Goal: Task Accomplishment & Management: Manage account settings

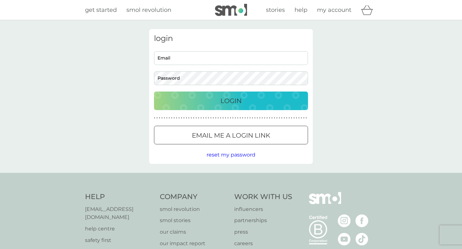
type input "[PERSON_NAME][EMAIL_ADDRESS][DOMAIN_NAME]"
click at [225, 100] on p "Login" at bounding box center [230, 101] width 21 height 10
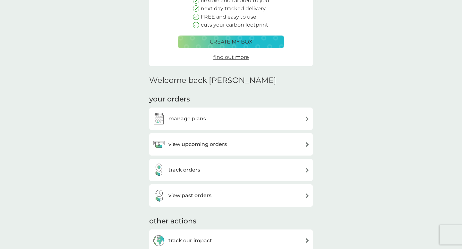
scroll to position [87, 0]
click at [159, 143] on img at bounding box center [158, 144] width 13 height 13
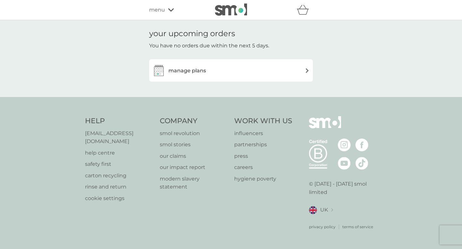
click at [214, 74] on div "manage plans" at bounding box center [230, 70] width 157 height 13
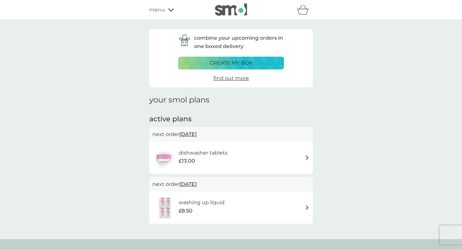
click at [291, 156] on div "dishwasher tablets £13.00" at bounding box center [230, 158] width 157 height 22
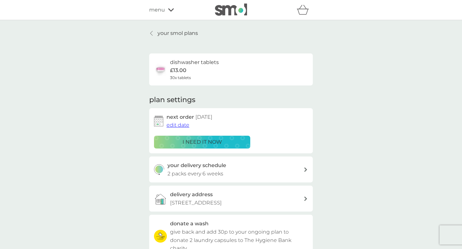
click at [188, 140] on p "i need it now" at bounding box center [201, 142] width 39 height 8
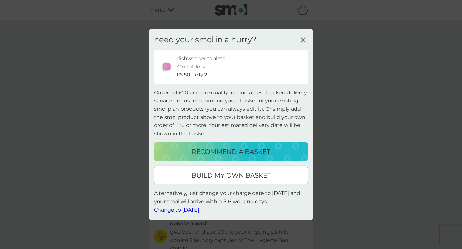
click at [177, 211] on span "Change to tomorrow." at bounding box center [177, 210] width 46 height 6
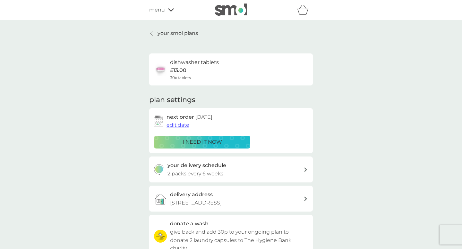
click at [178, 34] on p "your smol plans" at bounding box center [177, 33] width 40 height 8
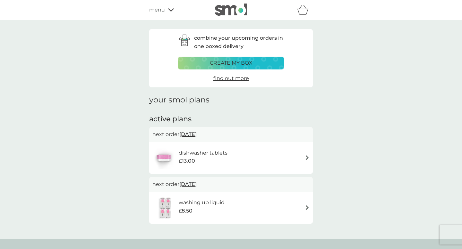
click at [225, 160] on div "£13.00" at bounding box center [203, 161] width 49 height 8
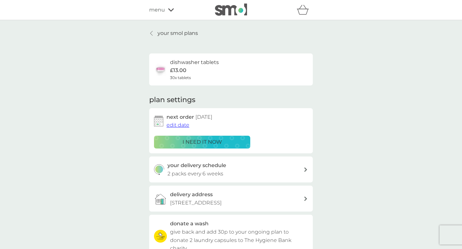
click at [235, 11] on img at bounding box center [231, 10] width 32 height 12
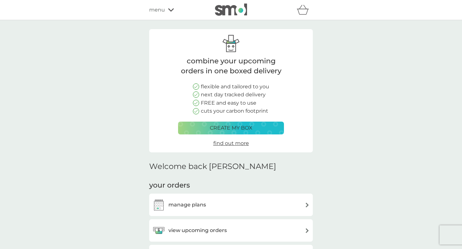
click at [172, 12] on div "menu" at bounding box center [176, 10] width 54 height 8
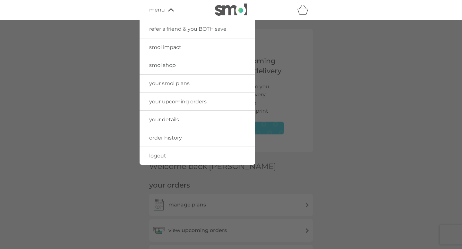
click at [172, 62] on link "smol shop" at bounding box center [196, 65] width 115 height 18
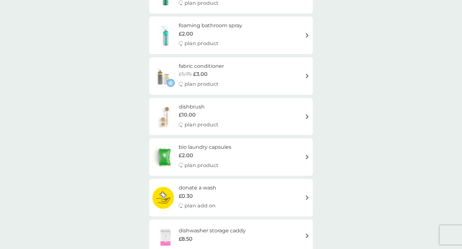
scroll to position [252, 0]
click at [164, 125] on img at bounding box center [165, 116] width 26 height 22
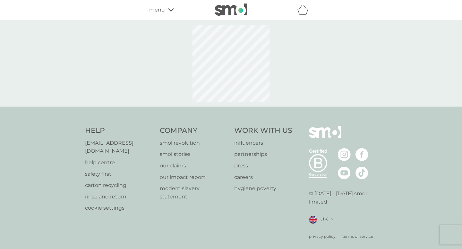
select select "245"
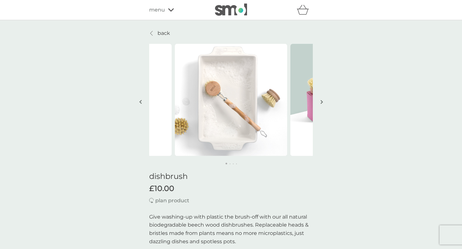
click at [322, 102] on img "button" at bounding box center [321, 102] width 3 height 5
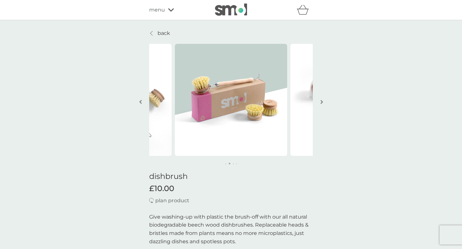
click at [321, 102] on img "button" at bounding box center [321, 102] width 3 height 5
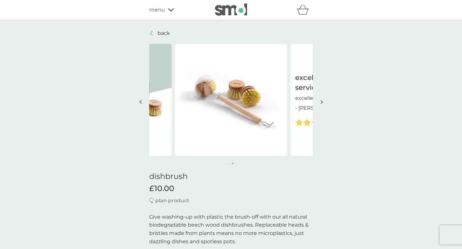
click at [322, 103] on img "button" at bounding box center [321, 102] width 3 height 5
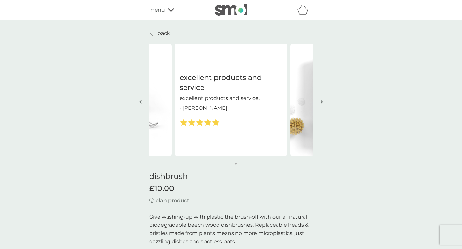
click at [322, 103] on img "button" at bounding box center [321, 102] width 3 height 5
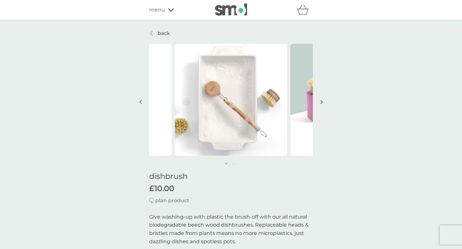
click at [235, 10] on img at bounding box center [231, 10] width 32 height 12
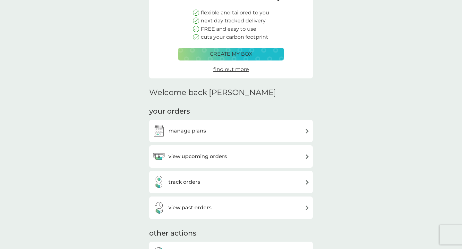
scroll to position [75, 0]
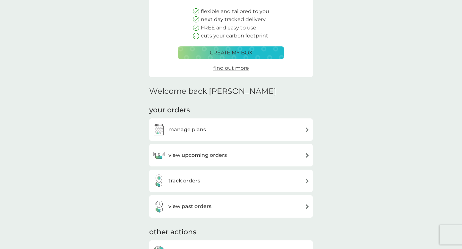
click at [226, 158] on h3 "view upcoming orders" at bounding box center [197, 155] width 58 height 8
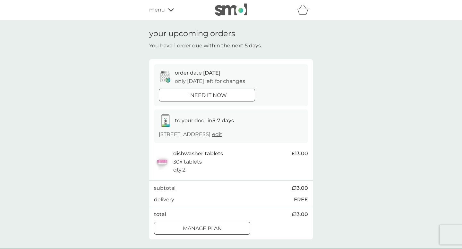
click at [238, 9] on img at bounding box center [231, 10] width 32 height 12
